Goal: Task Accomplishment & Management: Manage account settings

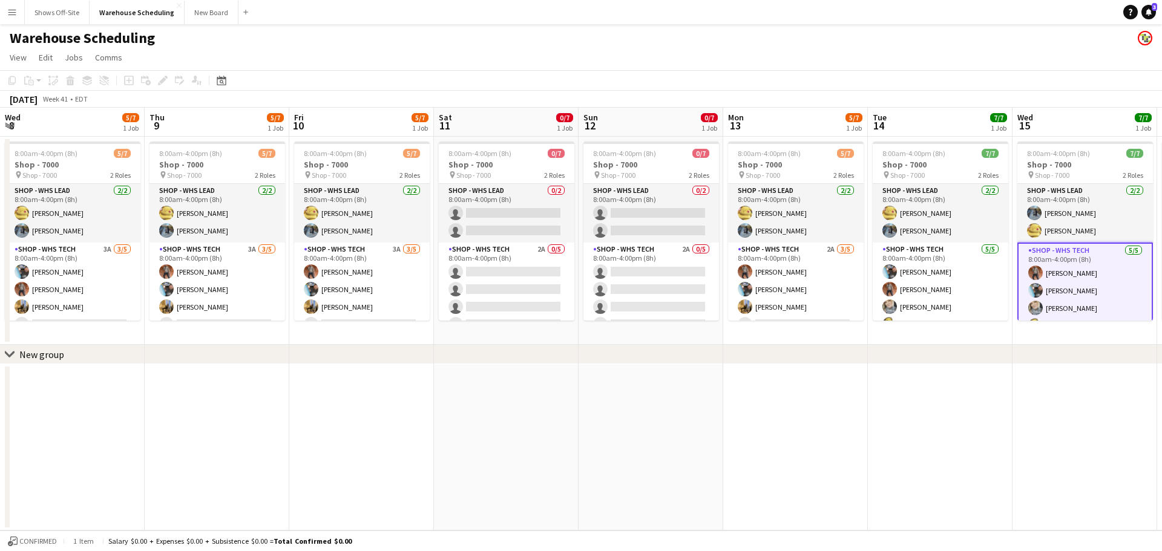
scroll to position [33, 0]
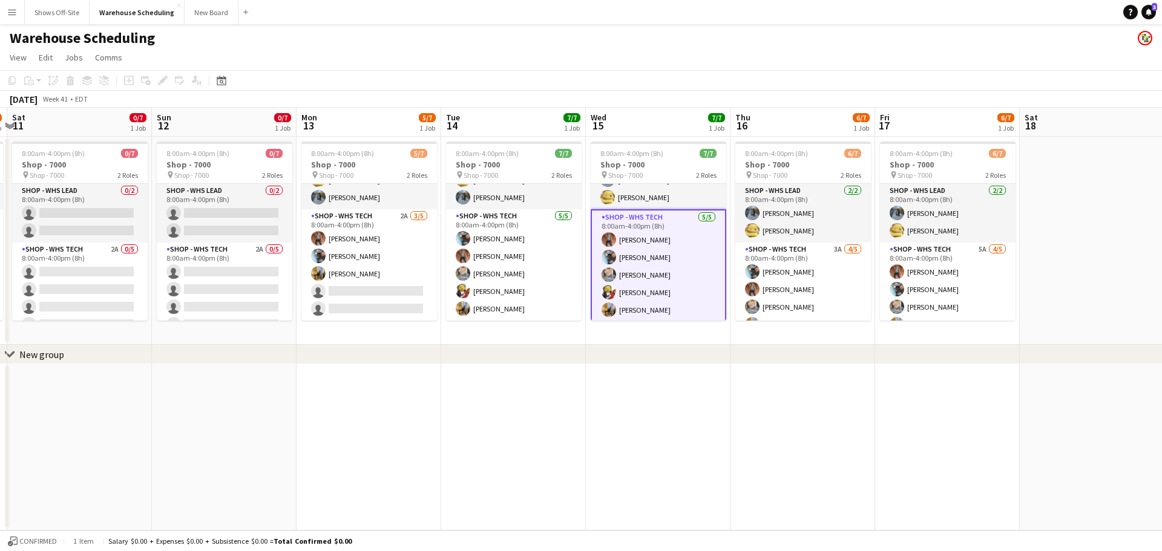
click at [14, 15] on app-icon "Menu" at bounding box center [12, 12] width 10 height 10
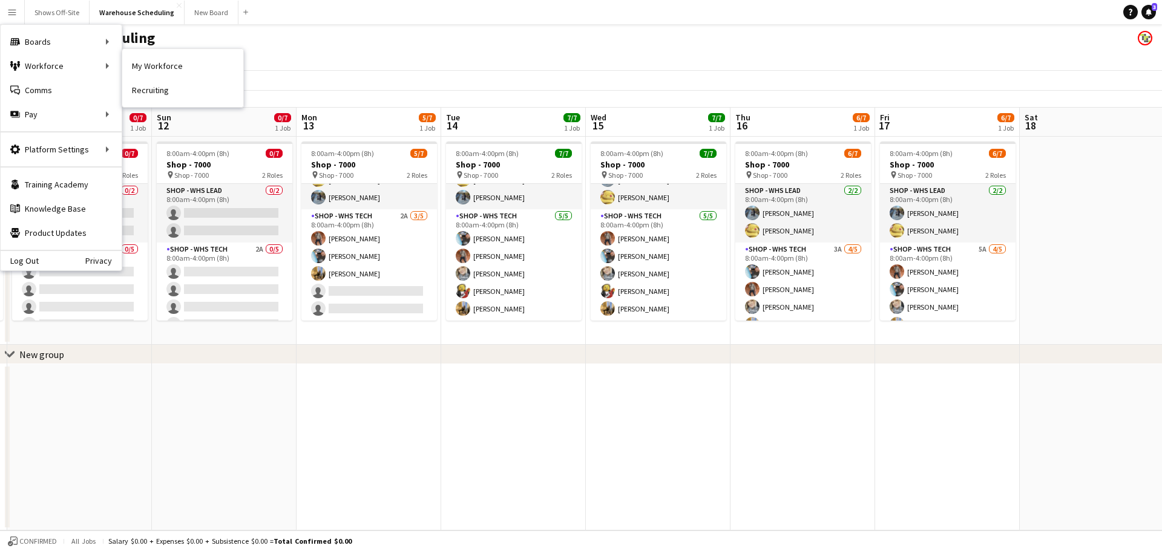
drag, startPoint x: 155, startPoint y: 59, endPoint x: 235, endPoint y: 111, distance: 95.3
click at [155, 59] on link "My Workforce" at bounding box center [182, 66] width 121 height 24
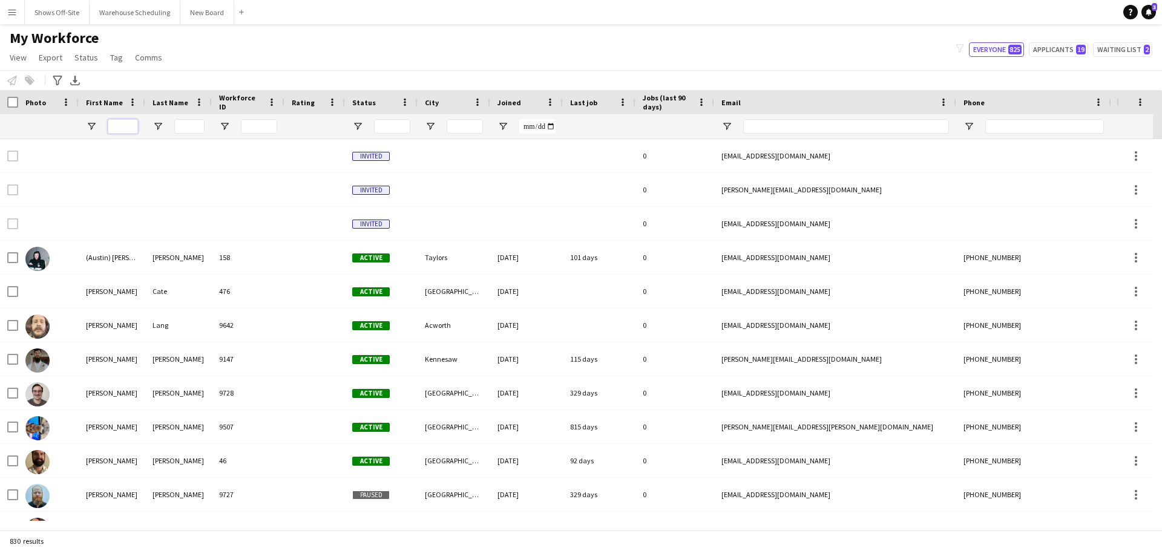
click at [122, 123] on input "First Name Filter Input" at bounding box center [123, 126] width 30 height 15
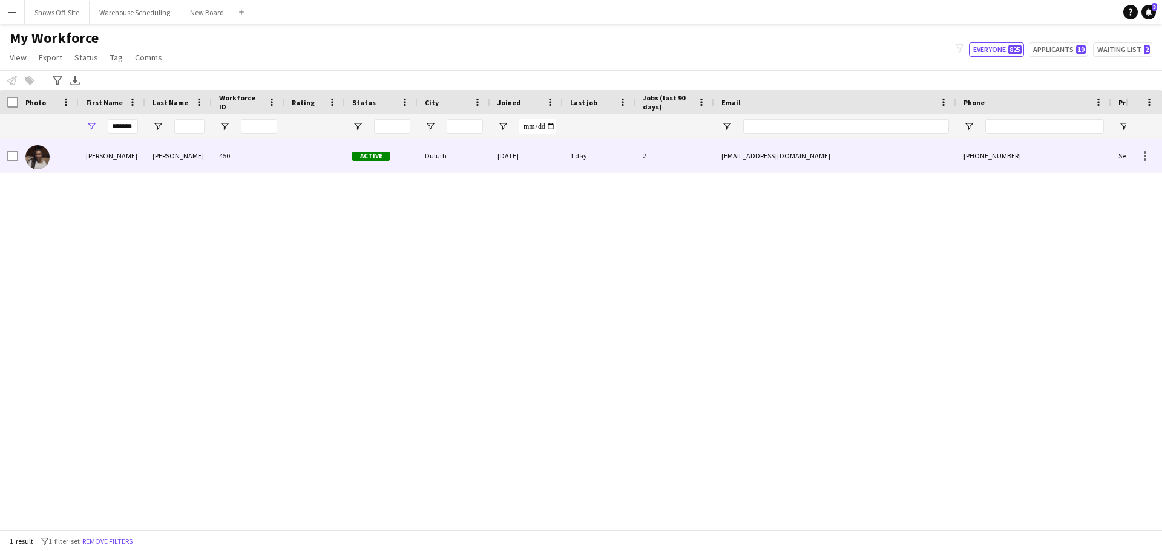
click at [94, 159] on div "[PERSON_NAME]" at bounding box center [112, 155] width 67 height 33
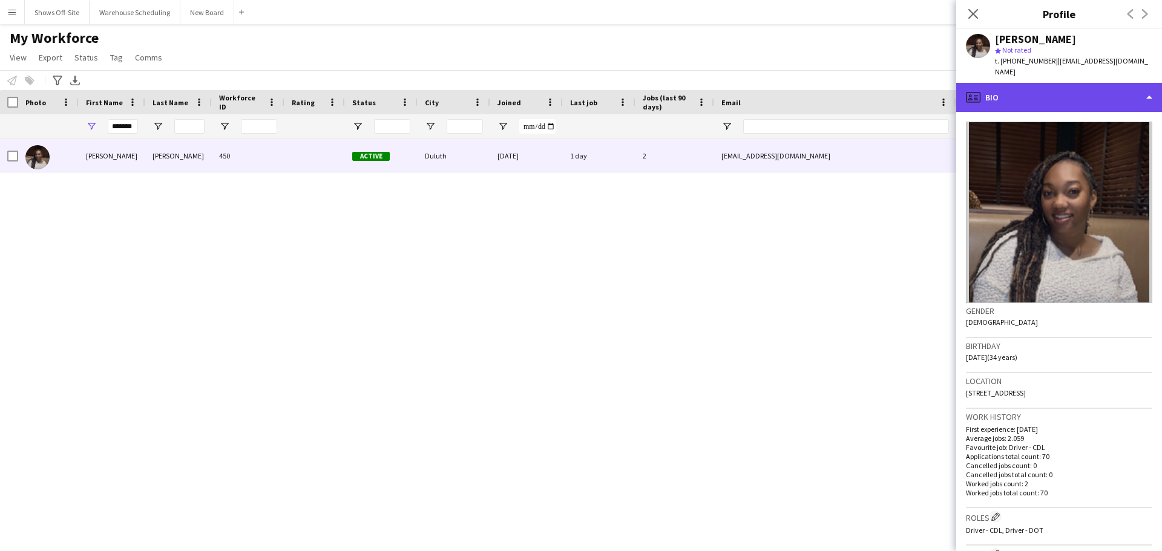
click at [991, 92] on div "profile Bio" at bounding box center [1059, 97] width 206 height 29
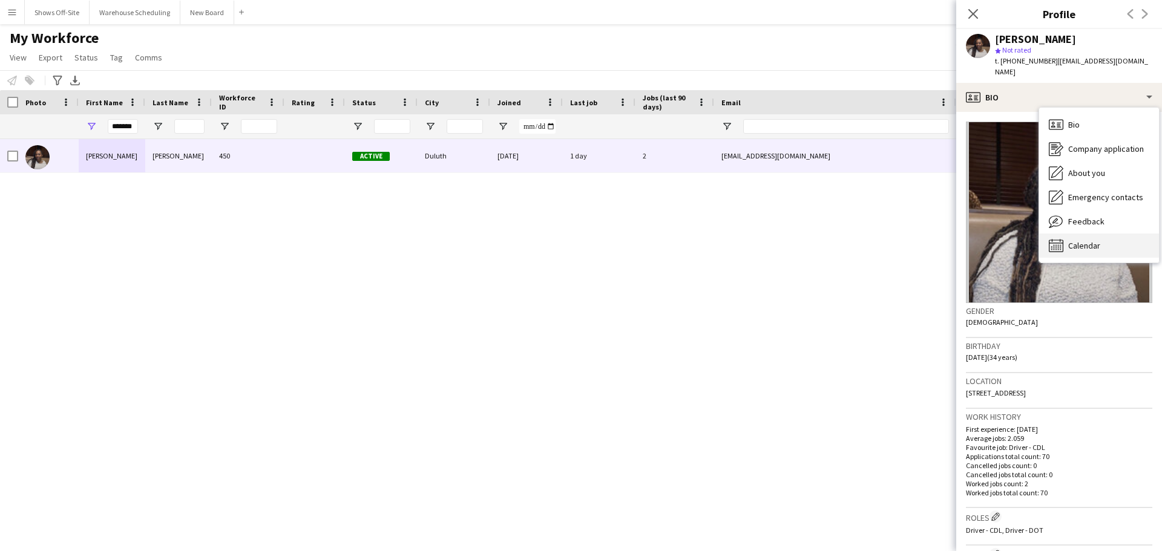
click at [1069, 240] on span "Calendar" at bounding box center [1084, 245] width 32 height 11
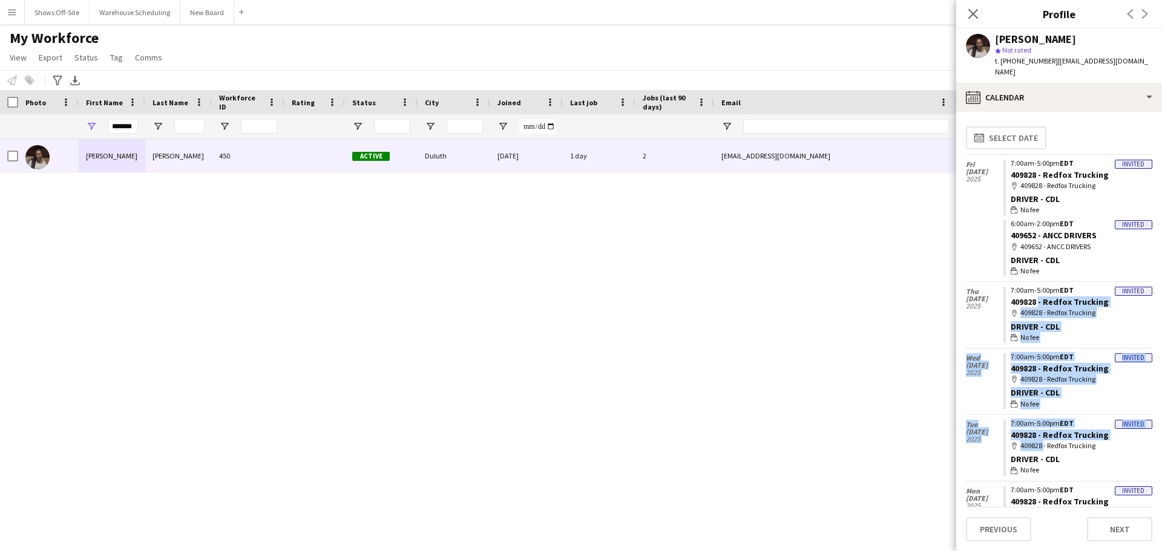
drag, startPoint x: 1040, startPoint y: 431, endPoint x: 1036, endPoint y: 284, distance: 146.5
click at [1036, 284] on app-crew-calendar "[DATE] Invited 7:00am-5:00pm EDT 409828 - Redfox Trucking map-marker 409828 - R…" at bounding box center [1059, 483] width 186 height 659
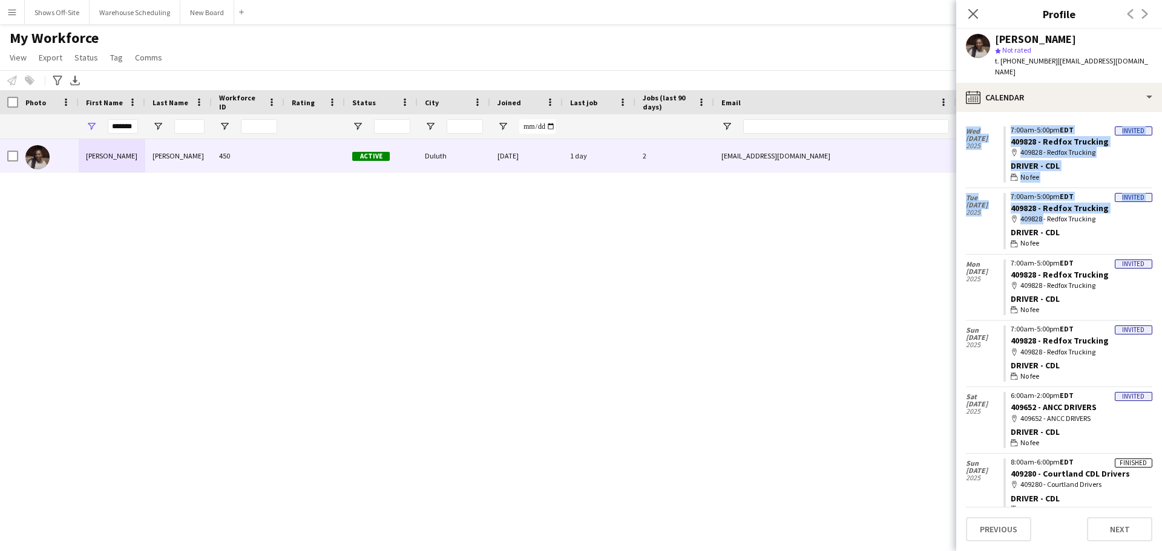
scroll to position [295, 0]
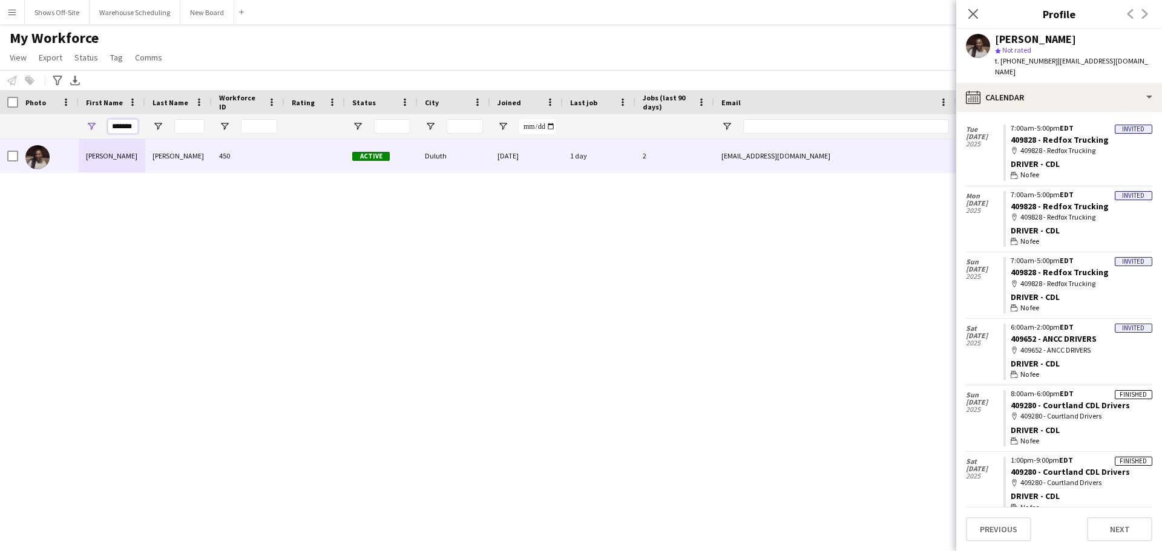
drag, startPoint x: 134, startPoint y: 128, endPoint x: -35, endPoint y: 100, distance: 171.0
click at [0, 100] on html "Menu Boards Boards Boards All jobs Status Workforce Workforce My Workforce Recr…" at bounding box center [581, 275] width 1162 height 551
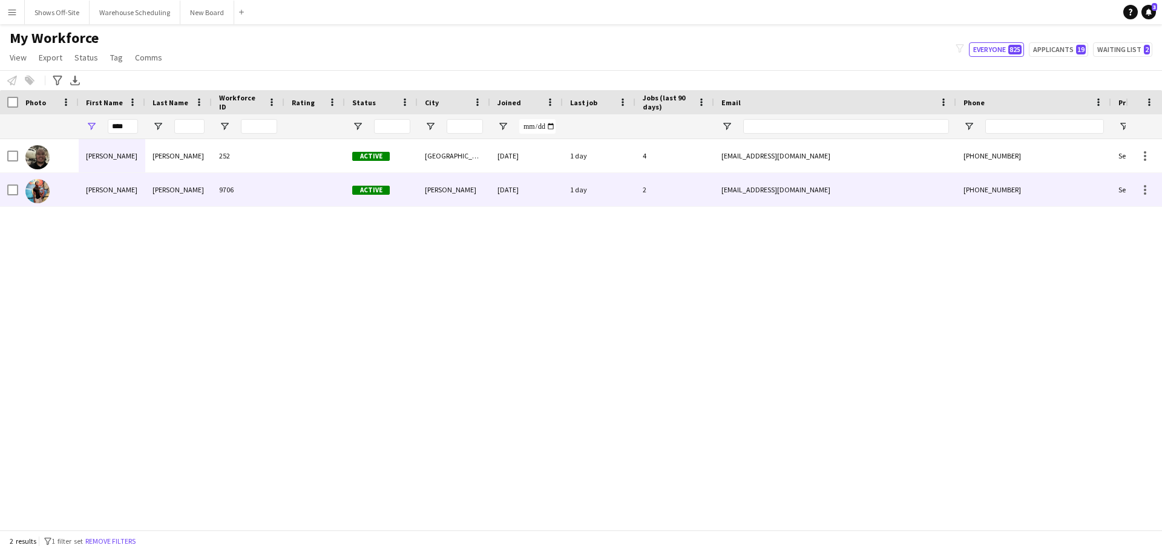
click at [116, 190] on div "[PERSON_NAME]" at bounding box center [112, 189] width 67 height 33
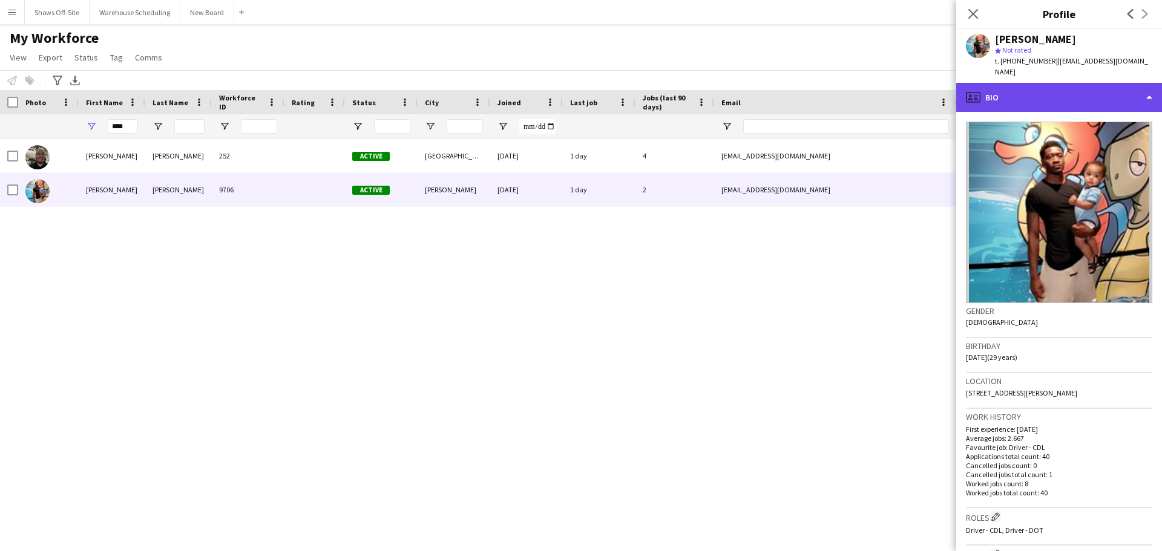
click at [1014, 87] on div "profile Bio" at bounding box center [1059, 97] width 206 height 29
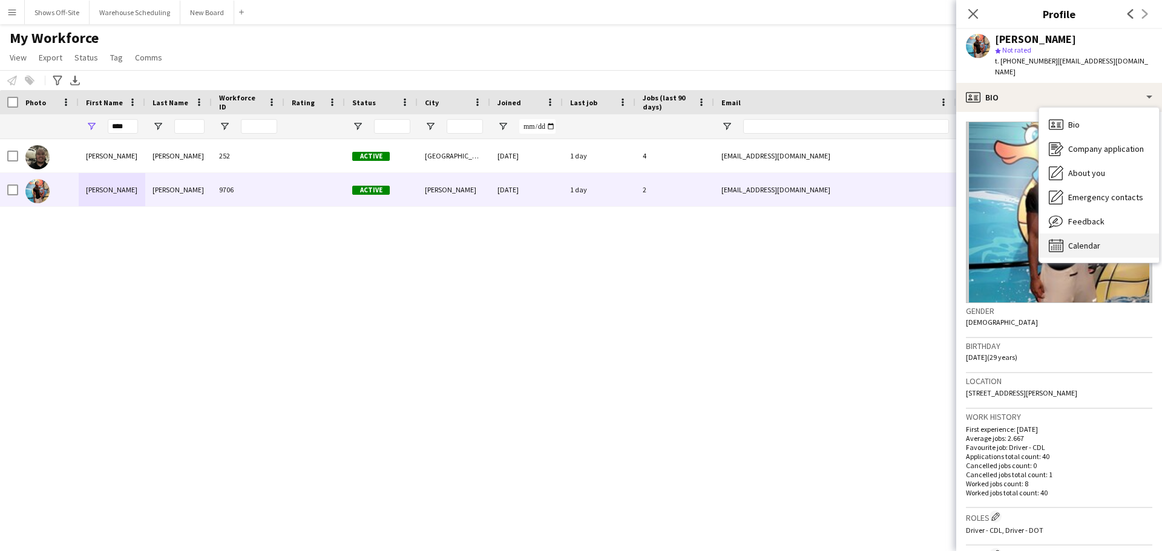
click at [1086, 240] on span "Calendar" at bounding box center [1084, 245] width 32 height 11
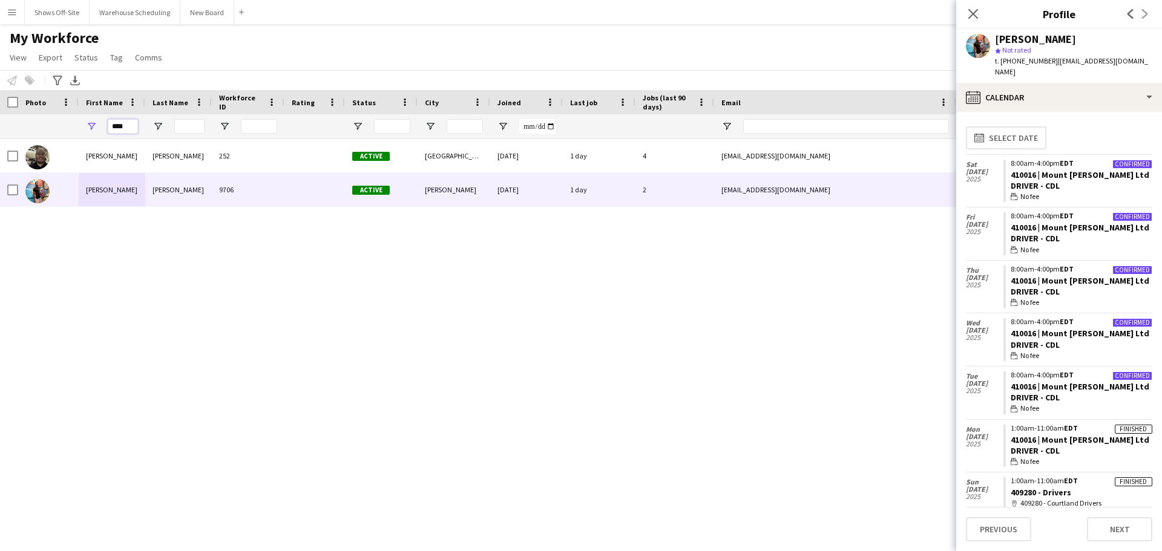
drag, startPoint x: 88, startPoint y: 108, endPoint x: 55, endPoint y: 99, distance: 34.1
click at [55, 99] on div "Workforce Details Photo First Name Age" at bounding box center [656, 114] width 1312 height 49
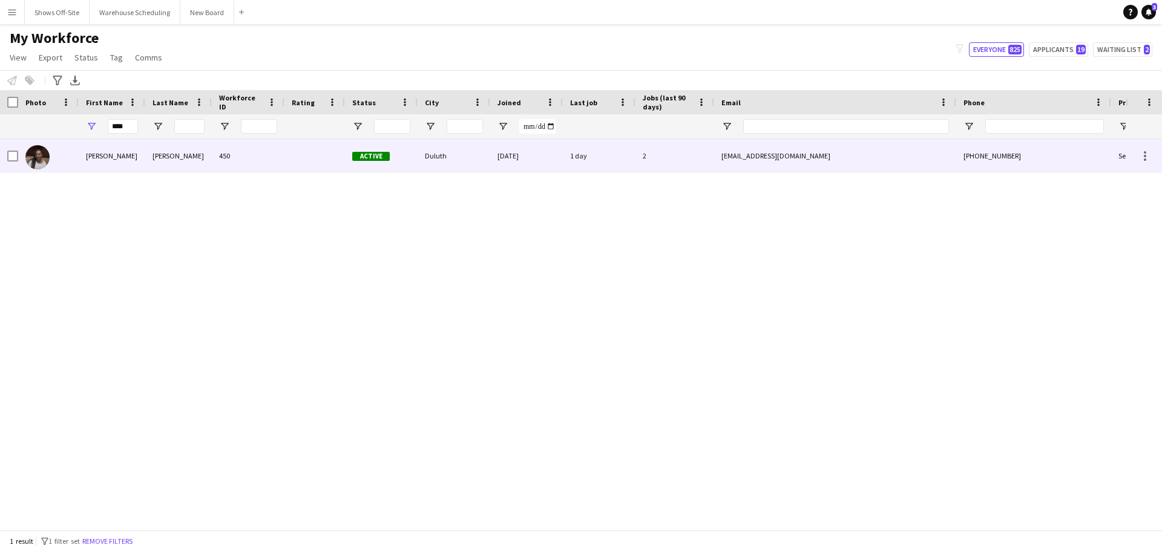
click at [148, 170] on div "[PERSON_NAME]" at bounding box center [178, 155] width 67 height 33
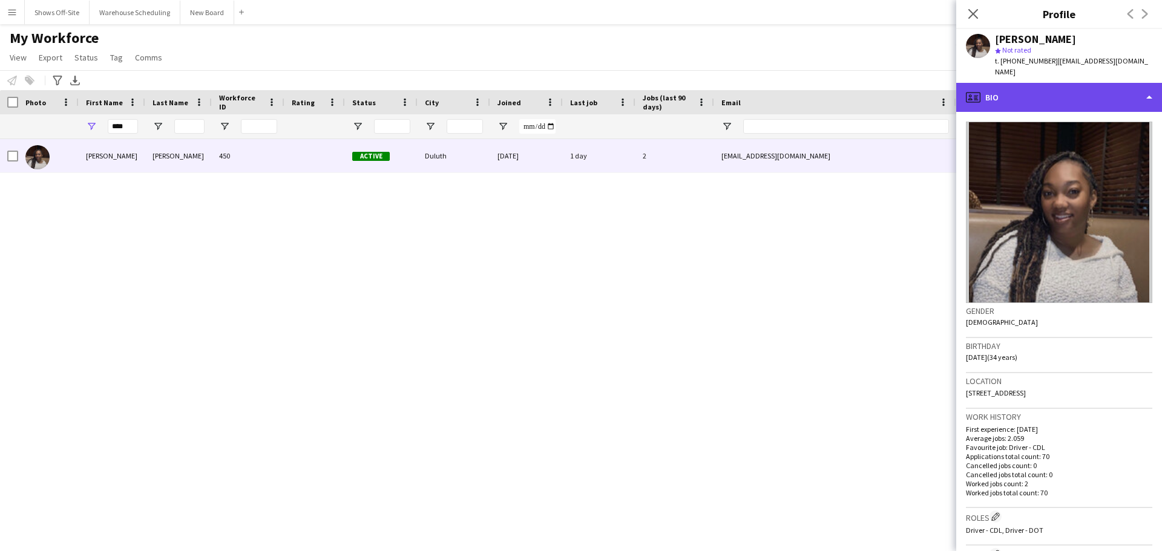
click at [1074, 86] on div "profile Bio" at bounding box center [1059, 97] width 206 height 29
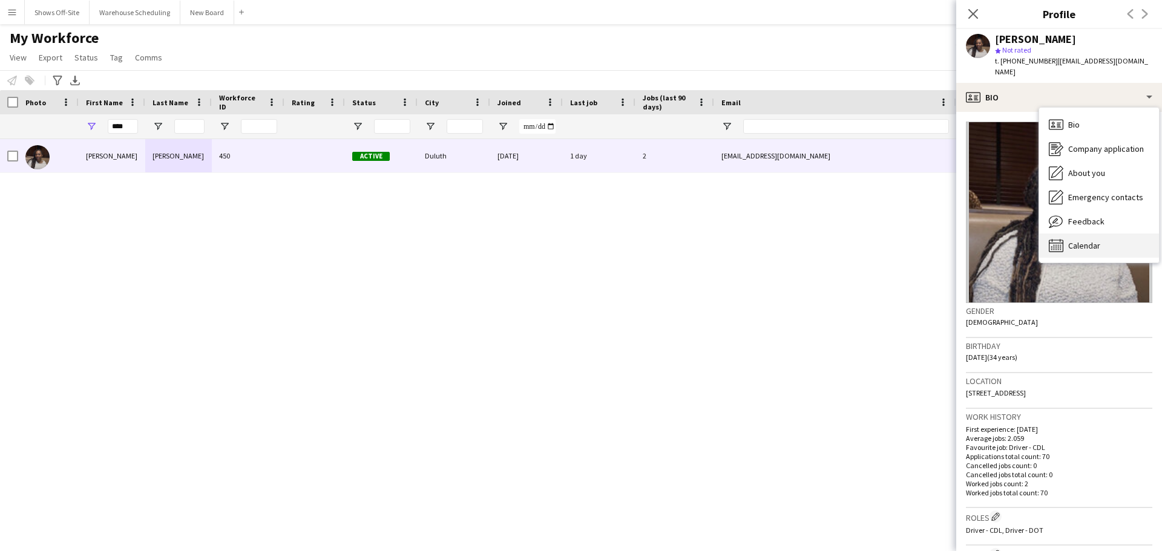
click at [1082, 240] on span "Calendar" at bounding box center [1084, 245] width 32 height 11
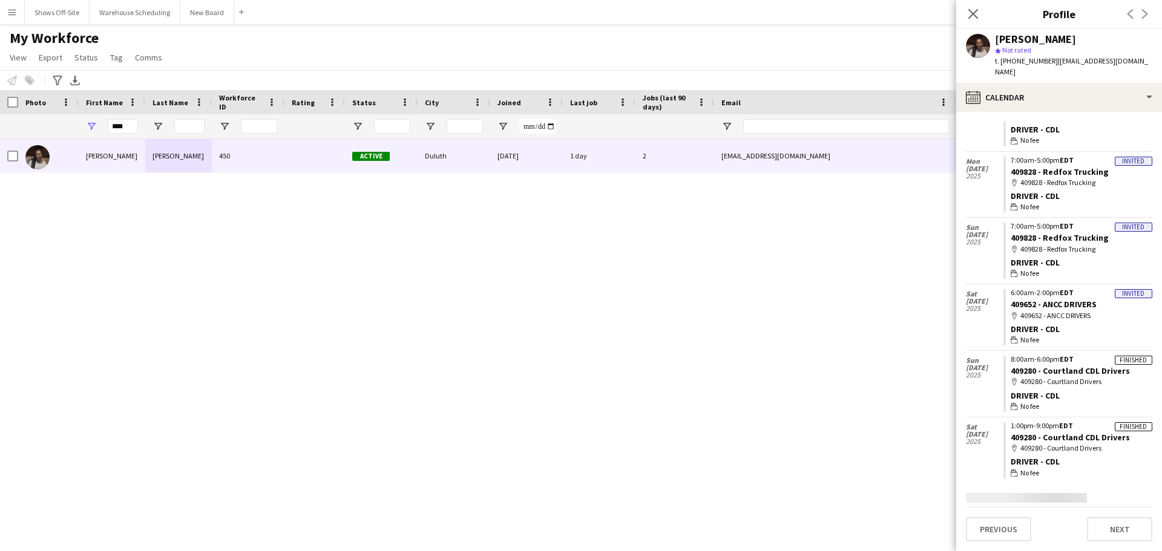
scroll to position [356, 0]
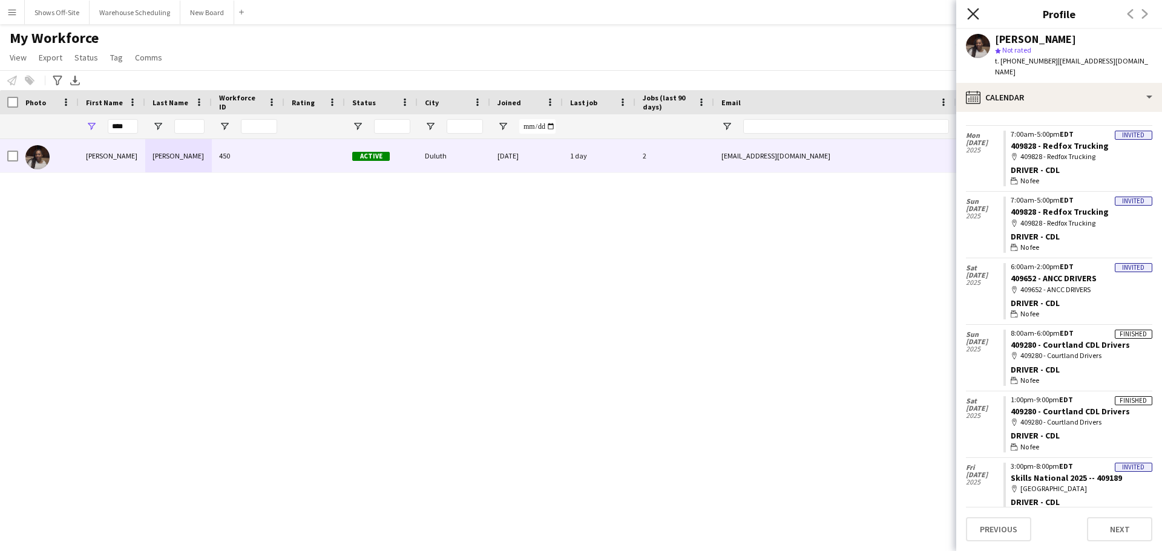
click at [974, 13] on icon at bounding box center [972, 13] width 11 height 11
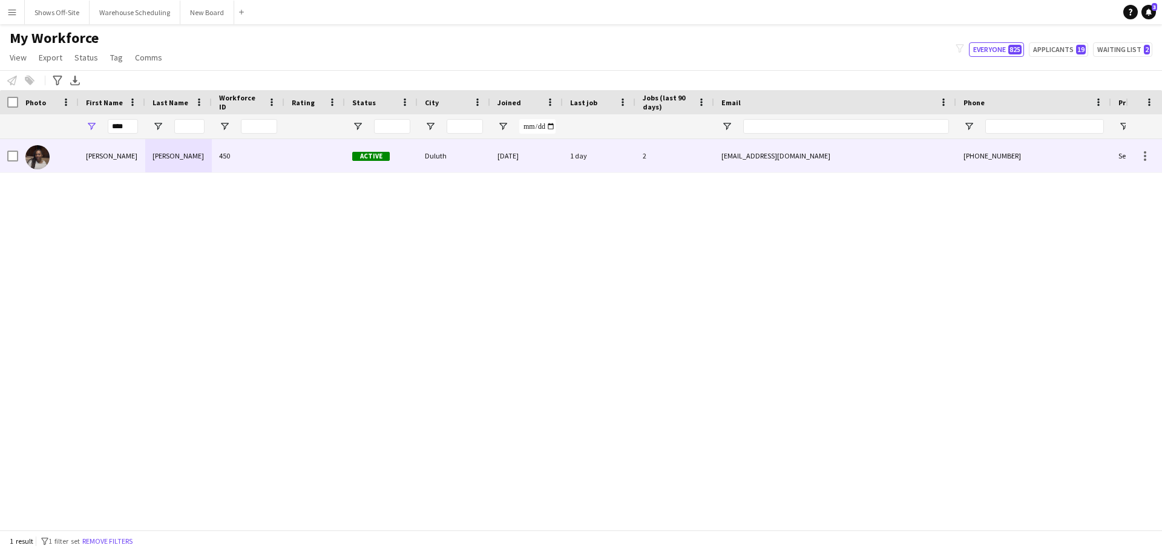
click at [191, 161] on div "[PERSON_NAME]" at bounding box center [178, 155] width 67 height 33
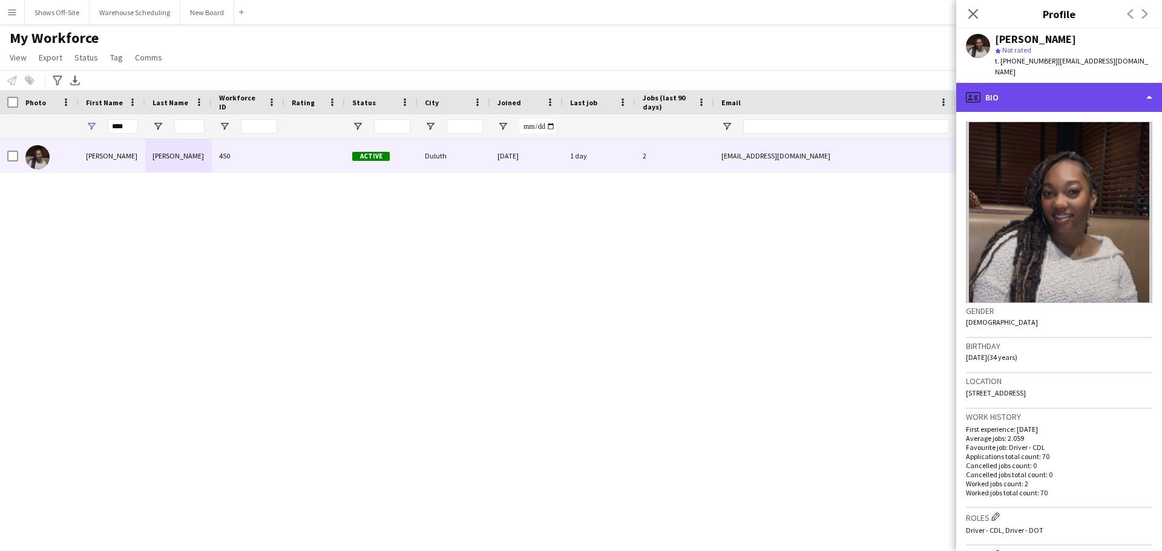
click at [1006, 99] on div "profile Bio" at bounding box center [1059, 97] width 206 height 29
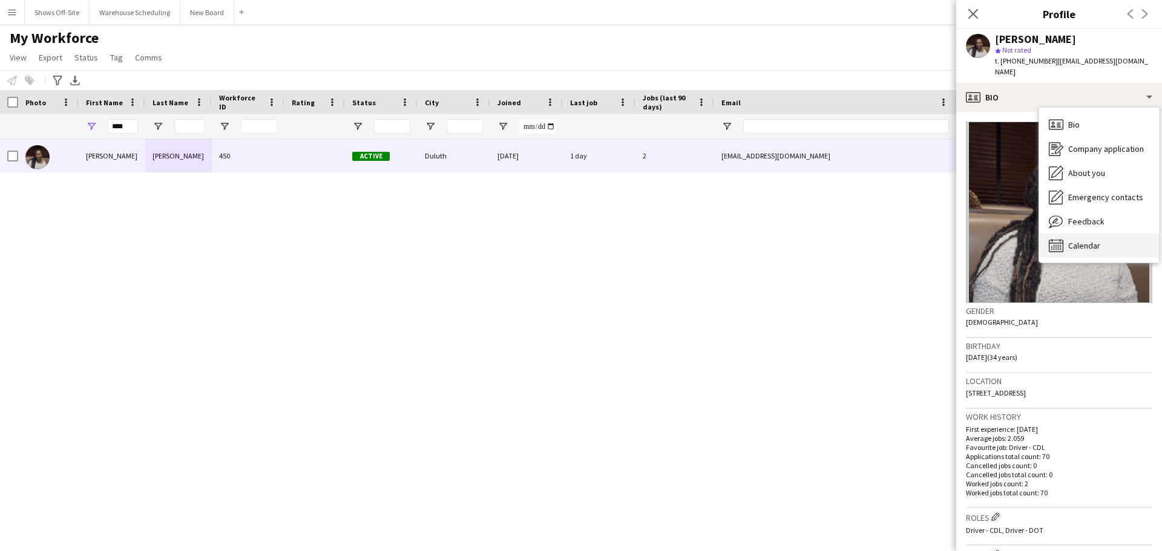
click at [1077, 240] on span "Calendar" at bounding box center [1084, 245] width 32 height 11
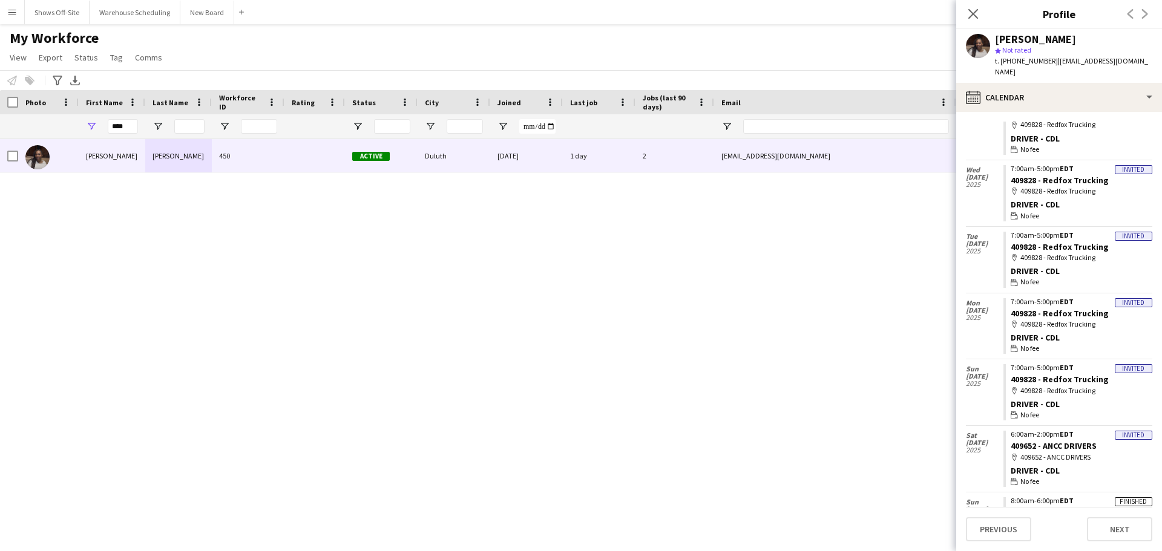
scroll to position [295, 0]
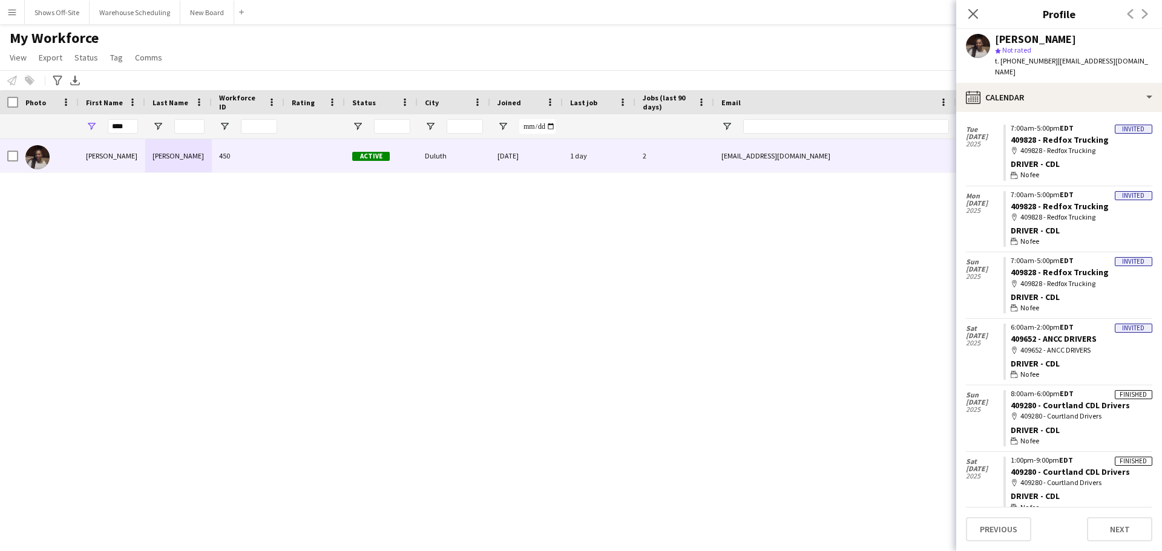
click at [977, 13] on icon "Close pop-in" at bounding box center [973, 14] width 10 height 10
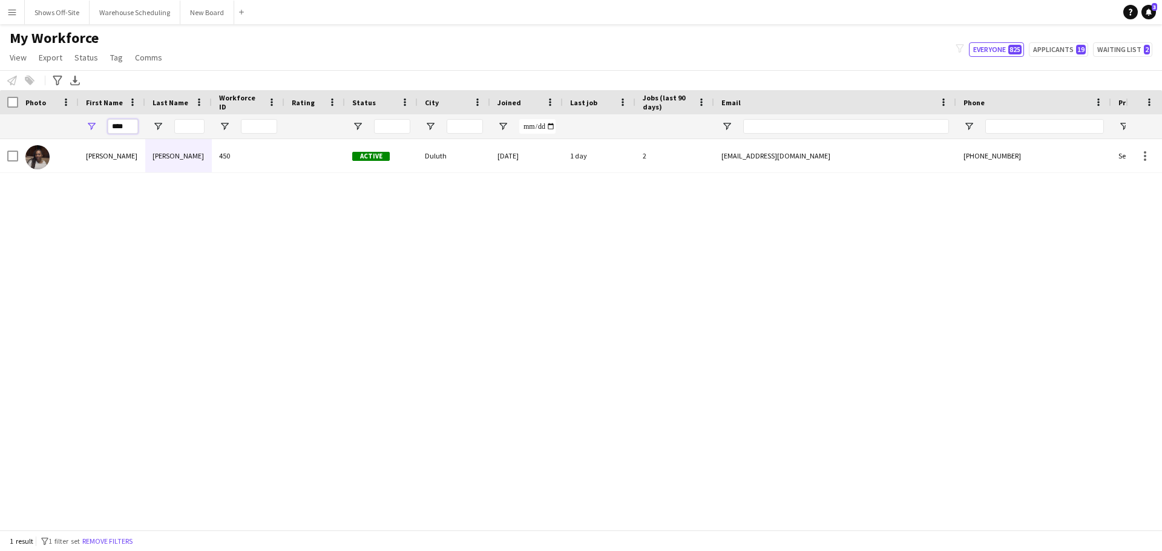
drag, startPoint x: 133, startPoint y: 124, endPoint x: -47, endPoint y: 87, distance: 184.1
click at [0, 87] on html "Menu Boards Boards Boards All jobs Status Workforce Workforce My Workforce Recr…" at bounding box center [581, 275] width 1162 height 551
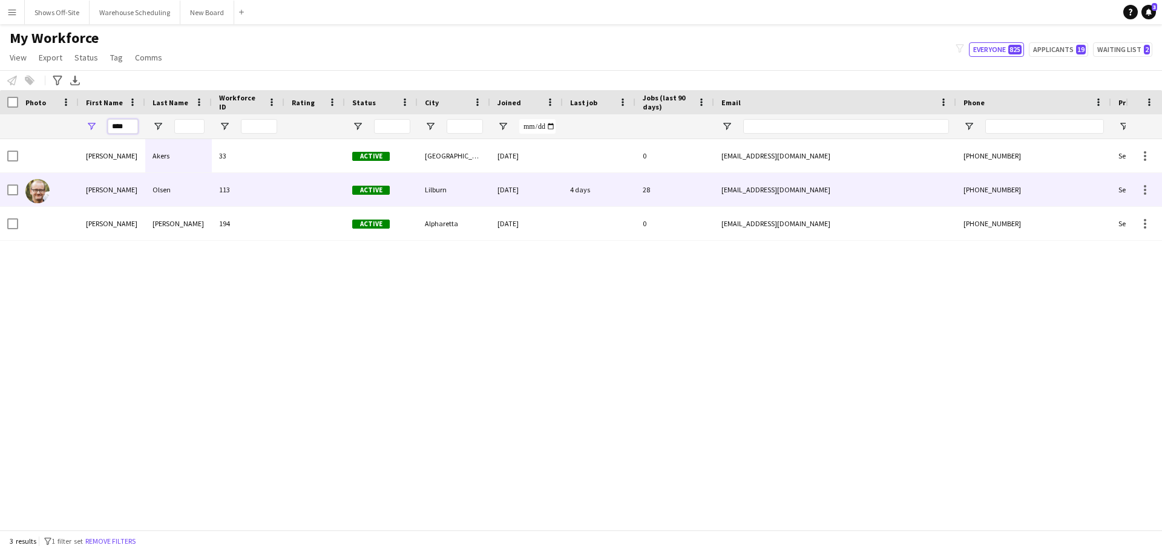
type input "****"
click at [186, 197] on div "Olsen" at bounding box center [178, 189] width 67 height 33
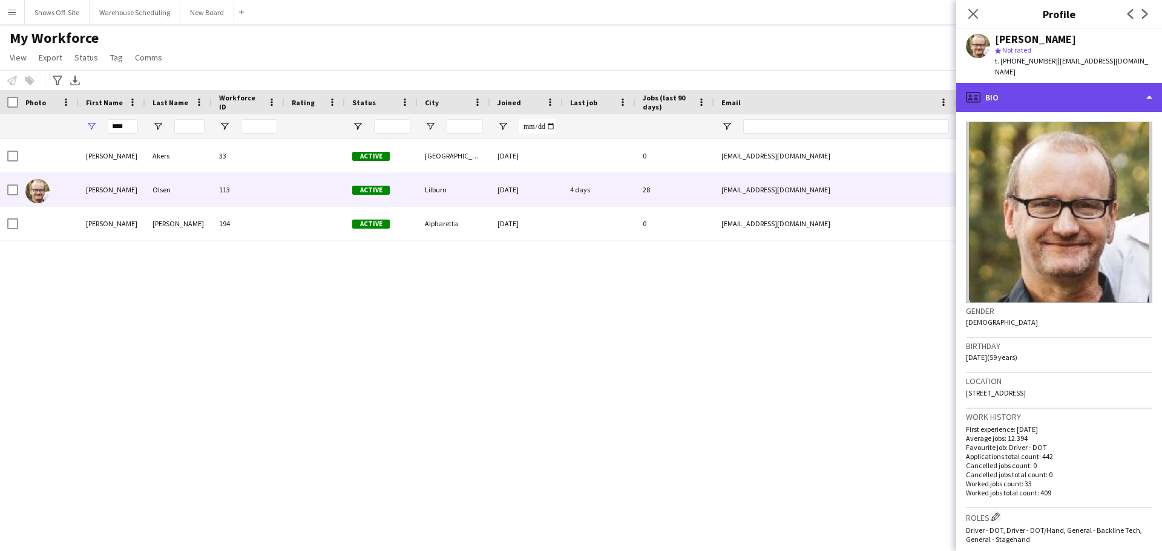
click at [1022, 83] on div "profile Bio" at bounding box center [1059, 97] width 206 height 29
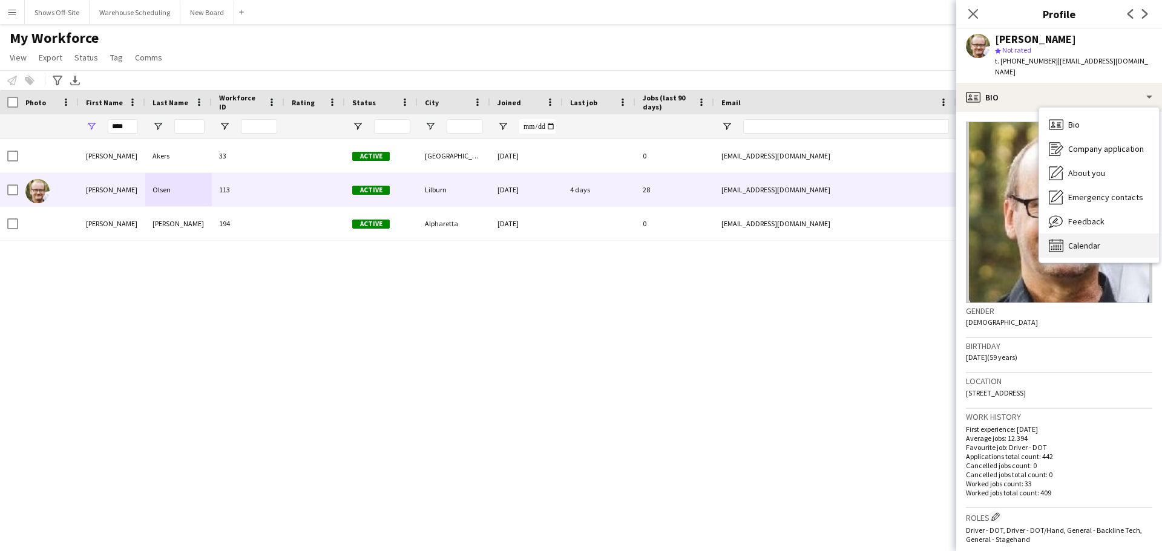
click at [1088, 240] on span "Calendar" at bounding box center [1084, 245] width 32 height 11
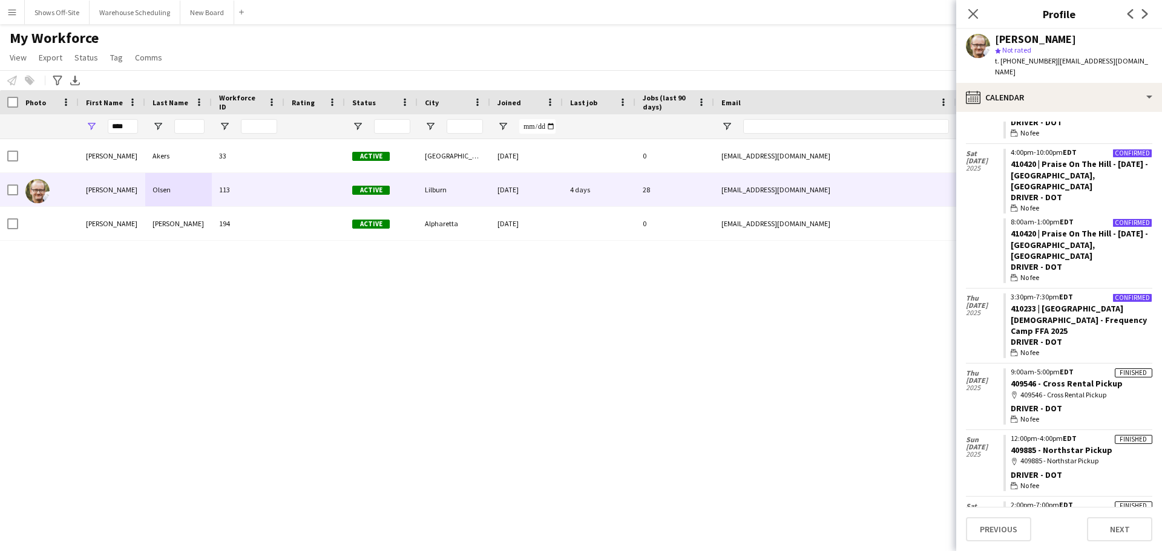
scroll to position [848, 0]
